Goal: Check status

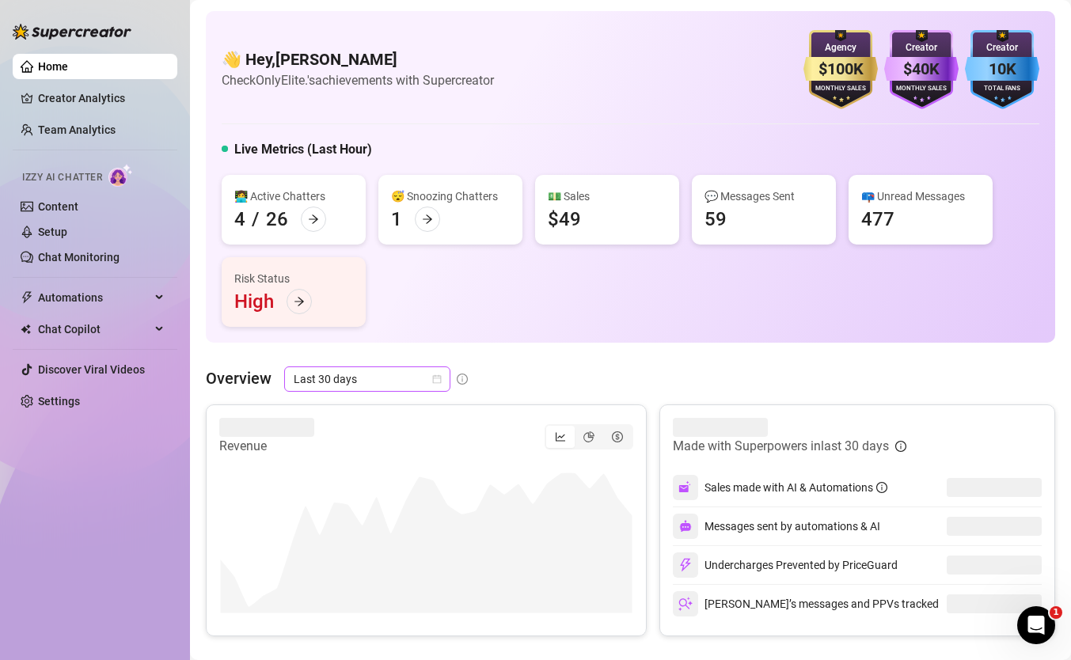
click at [371, 379] on span "Last 30 days" at bounding box center [367, 379] width 147 height 24
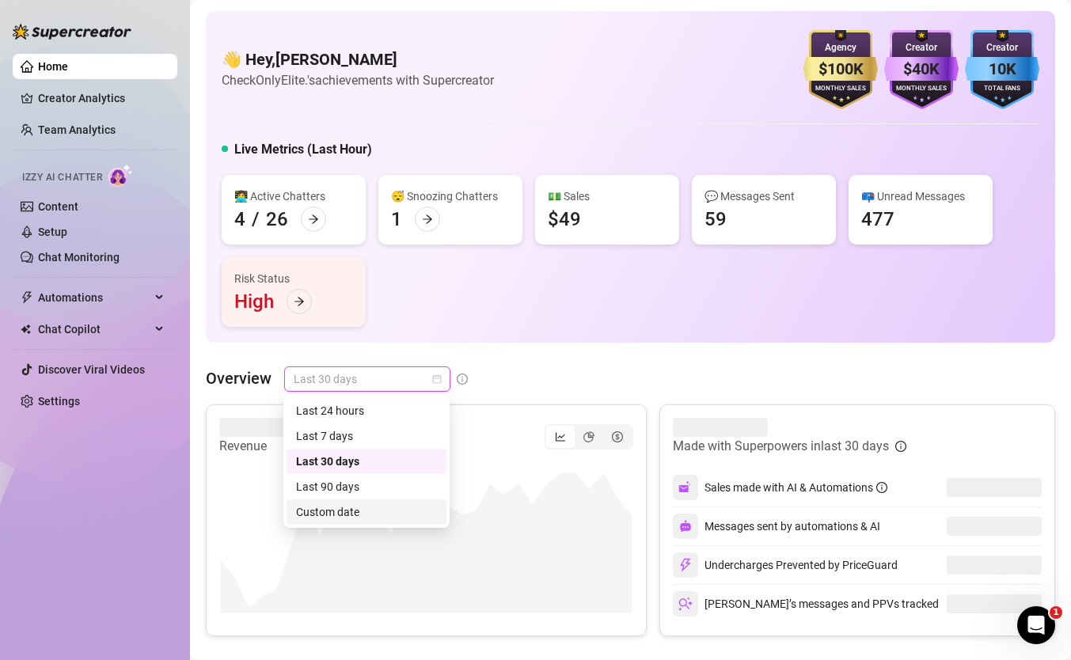
click at [377, 521] on div "Custom date" at bounding box center [367, 512] width 160 height 25
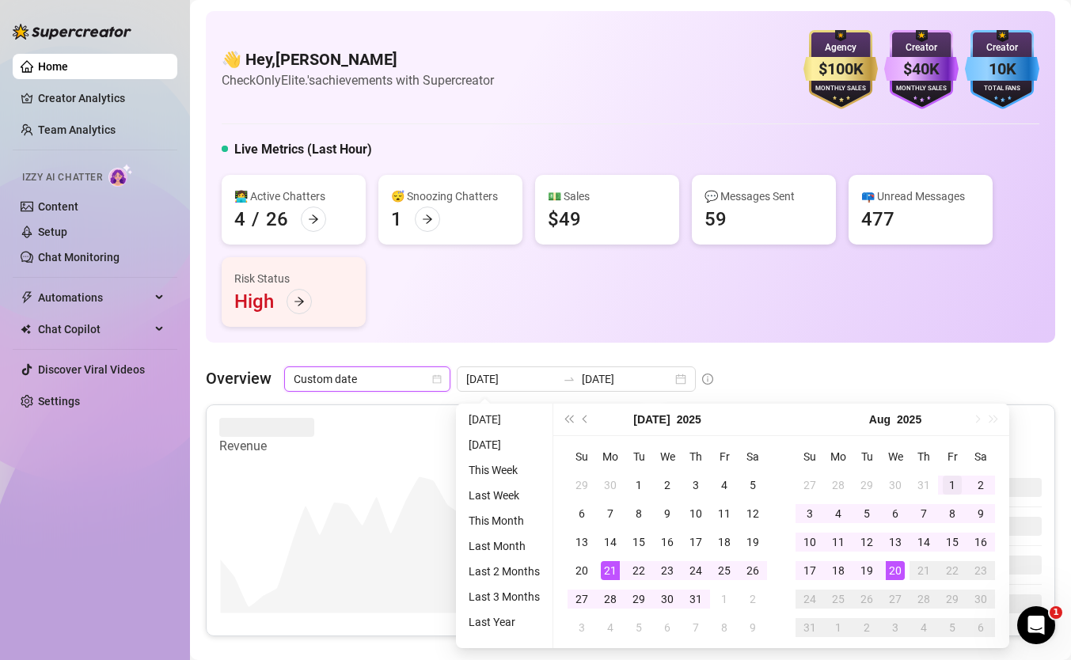
type input "[DATE]"
click at [951, 491] on div "1" at bounding box center [952, 485] width 19 height 19
type input "[DATE]"
click at [893, 567] on div "20" at bounding box center [895, 570] width 19 height 19
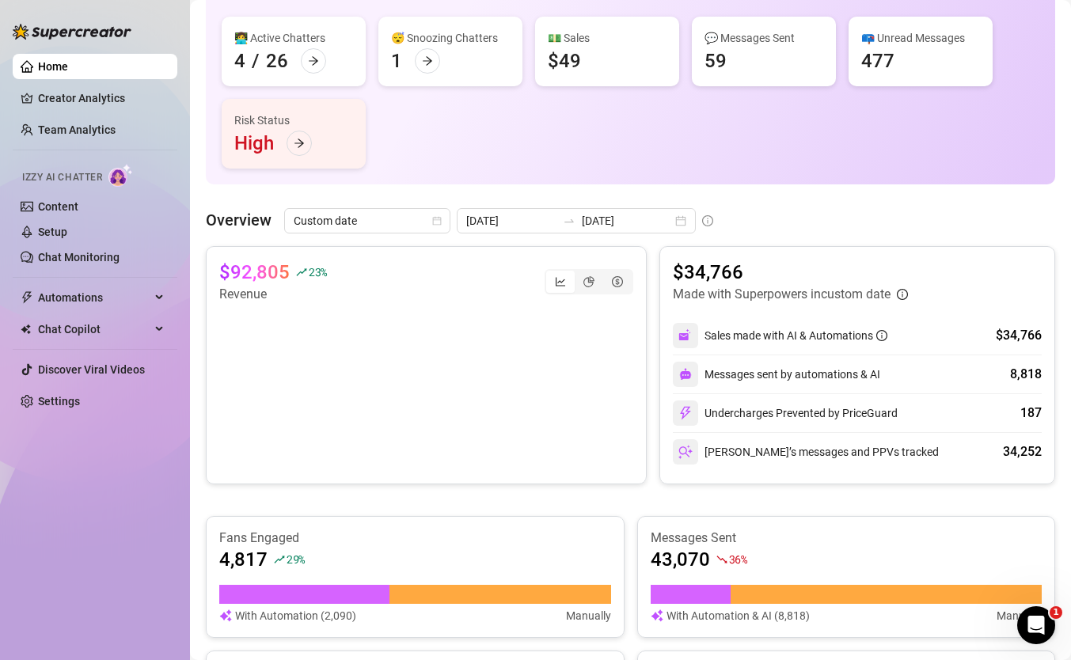
scroll to position [161, 0]
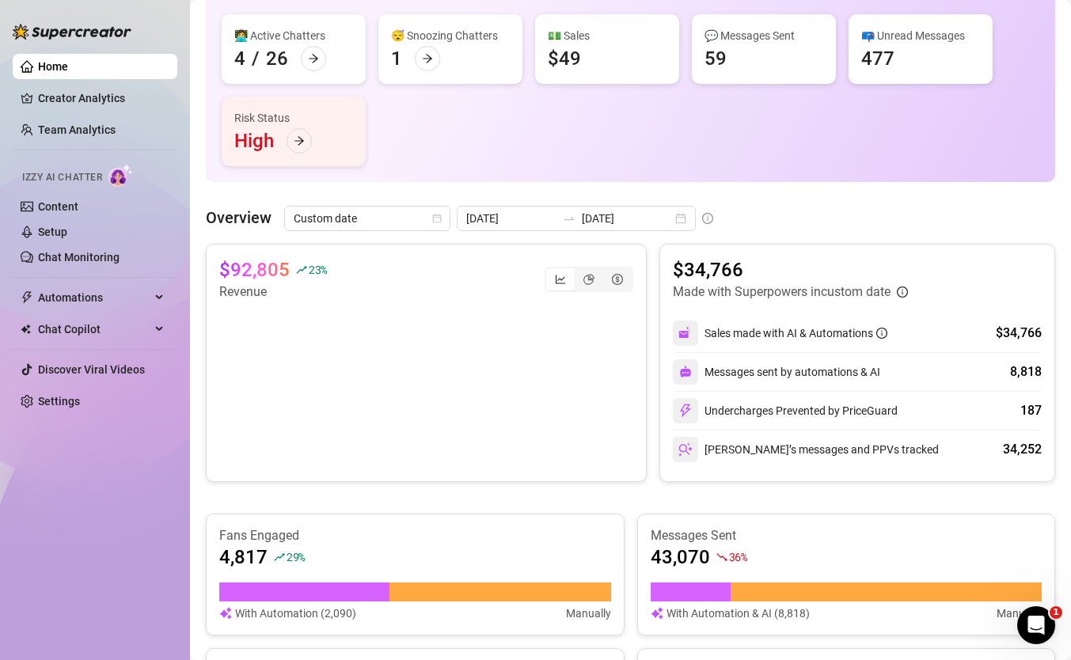
click at [614, 375] on canvas at bounding box center [426, 381] width 414 height 158
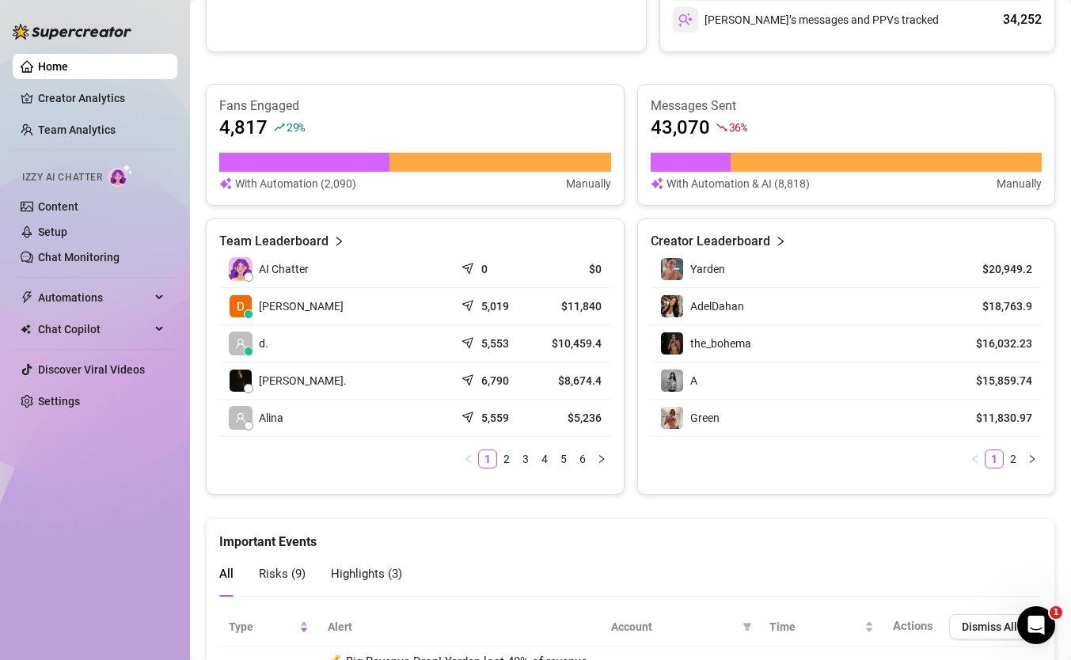
scroll to position [556, 0]
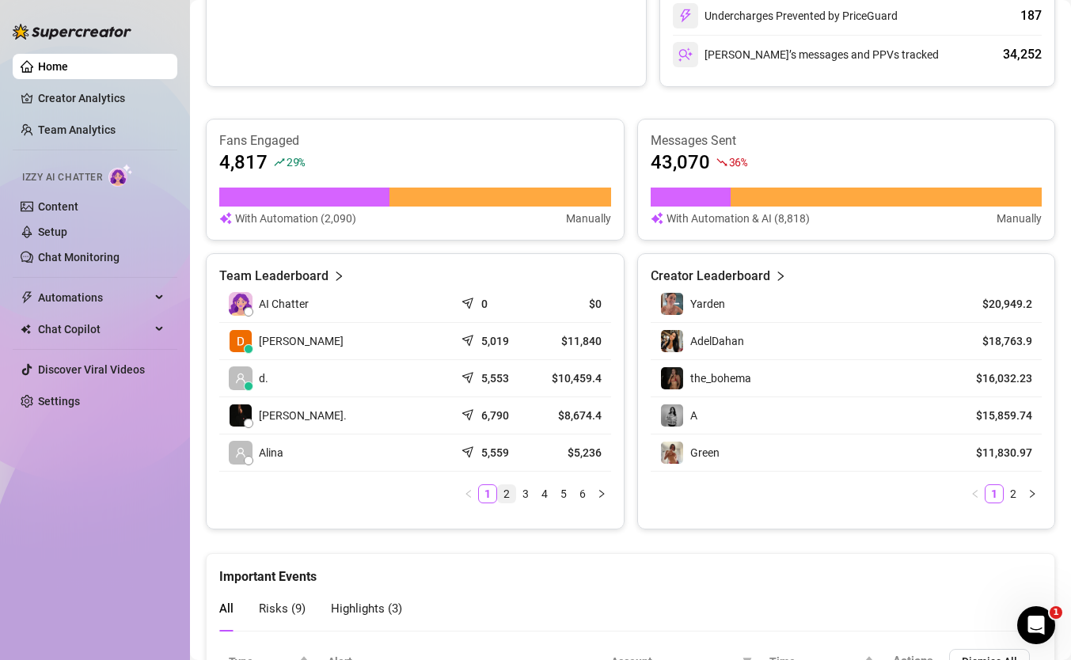
click at [506, 500] on link "2" at bounding box center [506, 493] width 17 height 17
click at [490, 496] on link "1" at bounding box center [487, 493] width 17 height 17
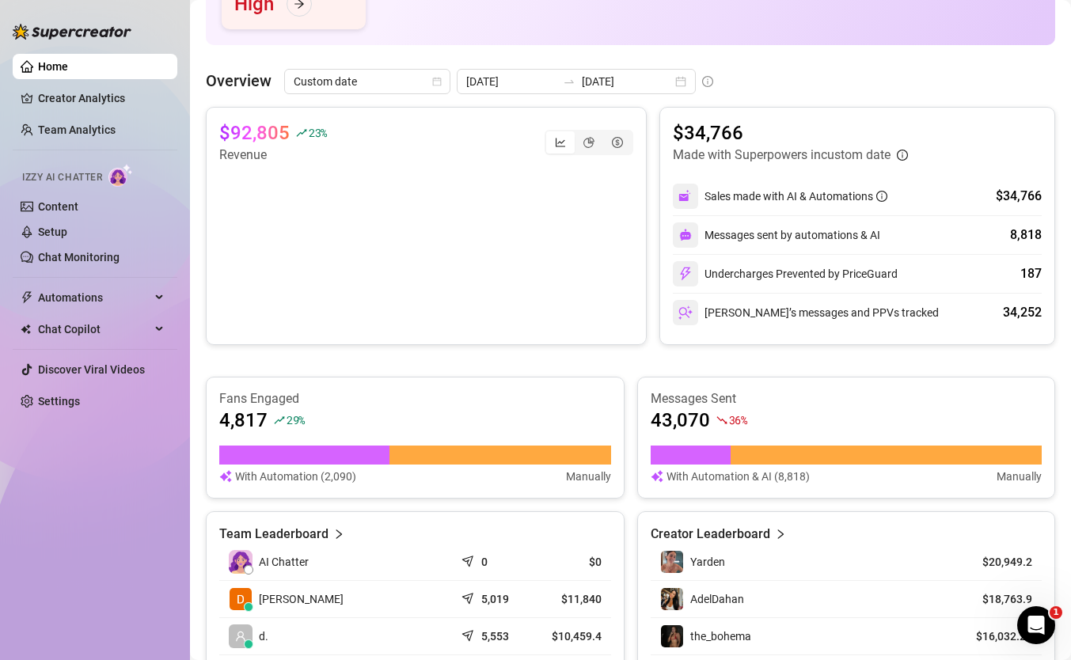
scroll to position [0, 0]
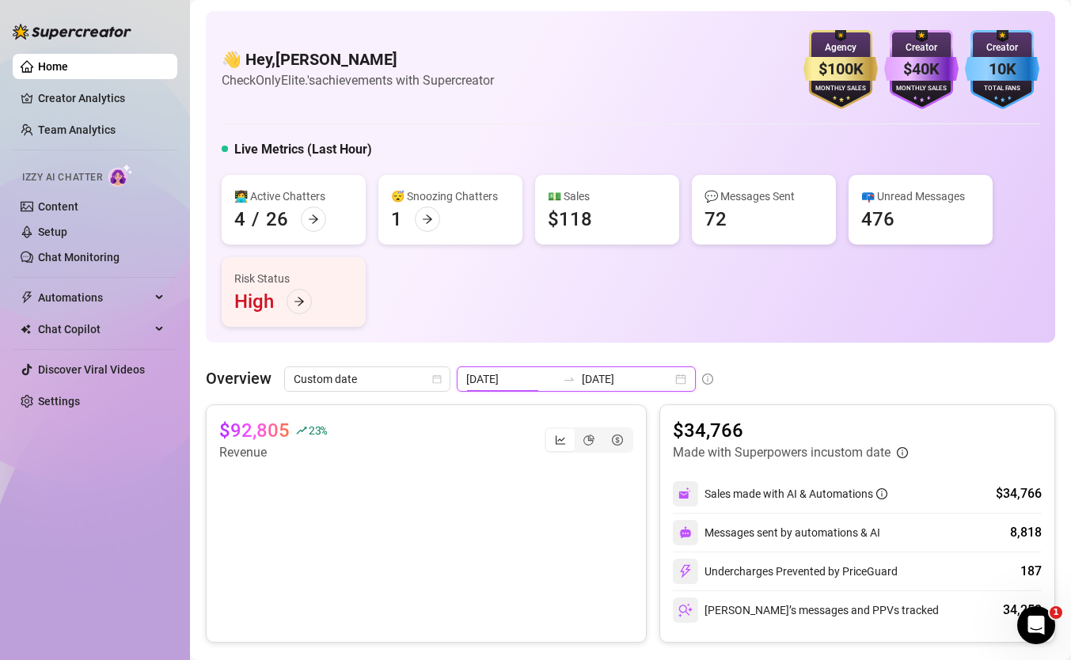
click at [494, 384] on input "[DATE]" at bounding box center [511, 379] width 90 height 17
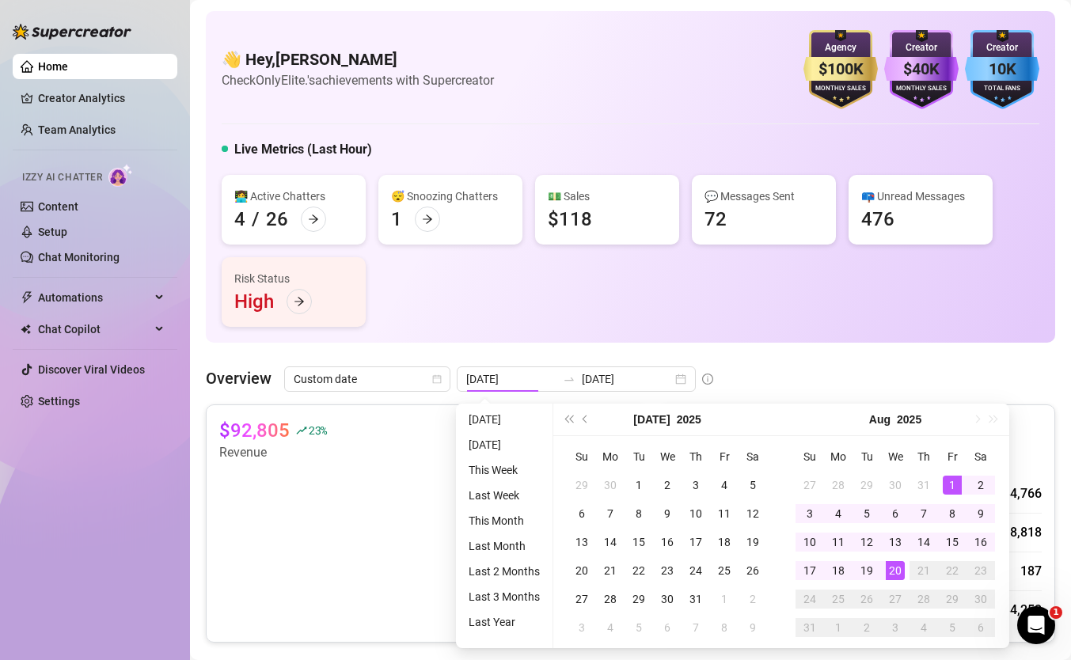
click at [763, 333] on div "👋 Hey, [PERSON_NAME] Check OnlyElite.'s achievements with Supercreator $100K Ag…" at bounding box center [631, 177] width 850 height 332
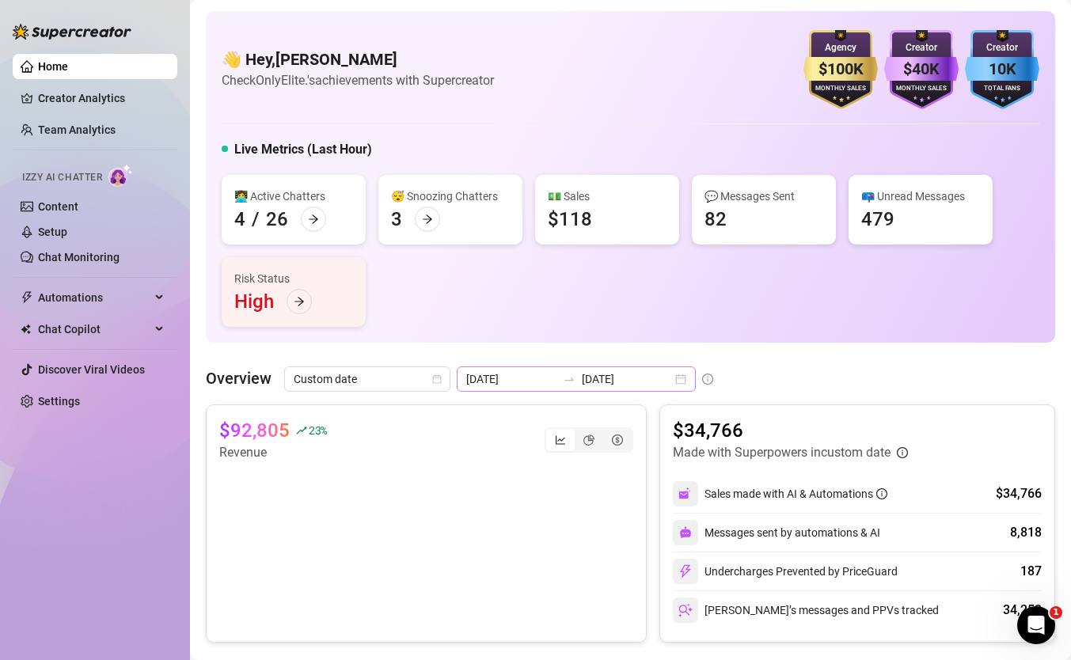
click at [524, 367] on div "[DATE] [DATE]" at bounding box center [576, 379] width 239 height 25
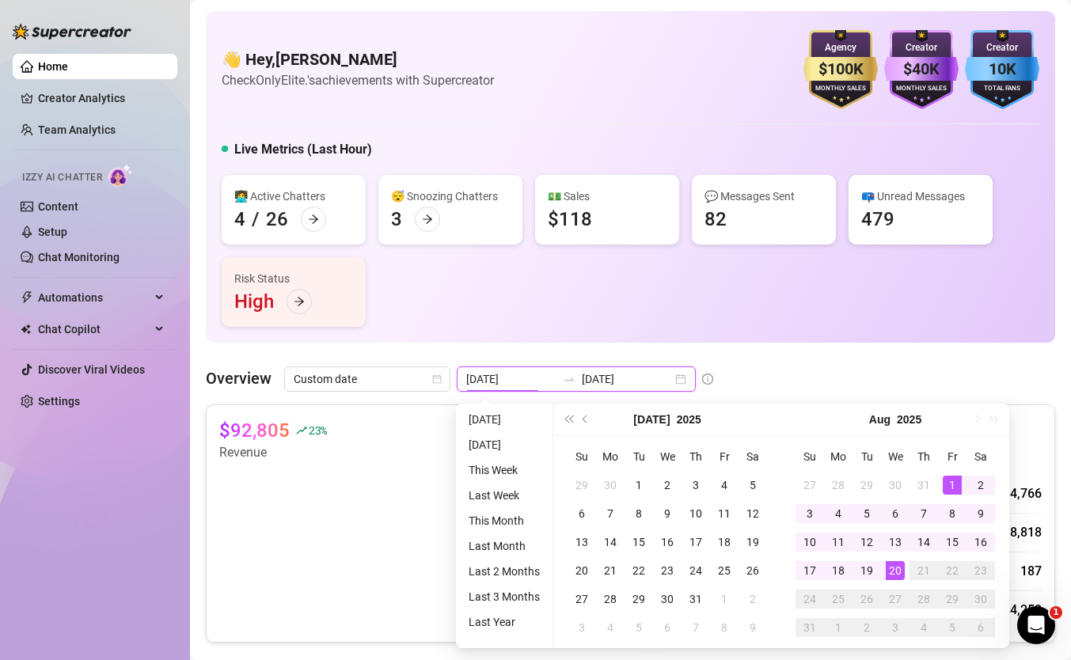
type input "[DATE]"
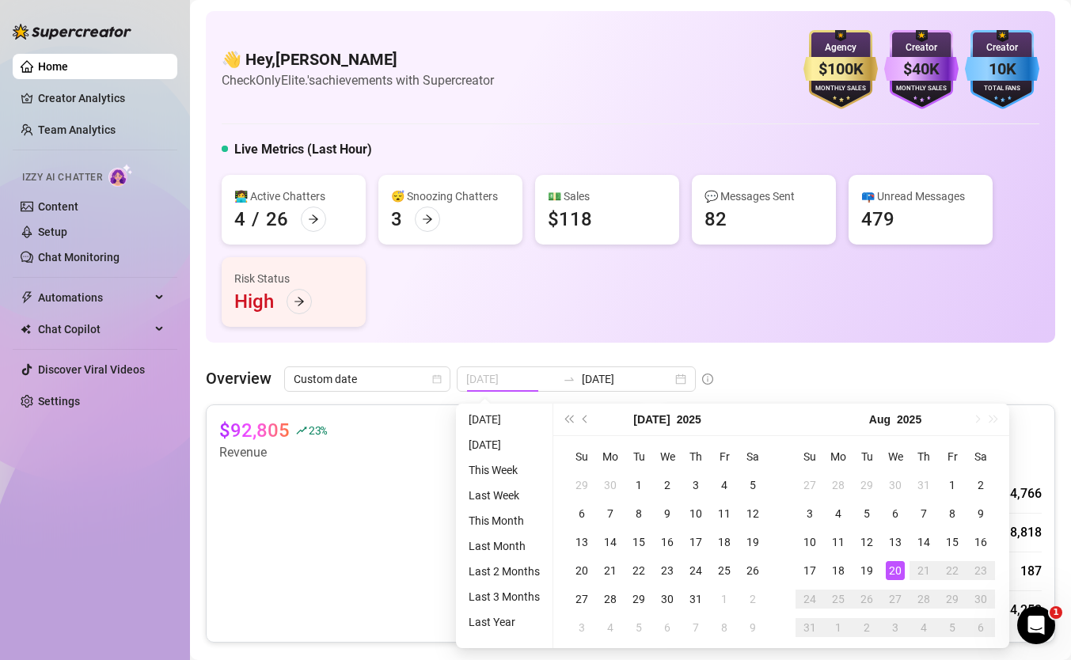
click at [895, 569] on div "20" at bounding box center [895, 570] width 19 height 19
